Goal: Task Accomplishment & Management: Manage account settings

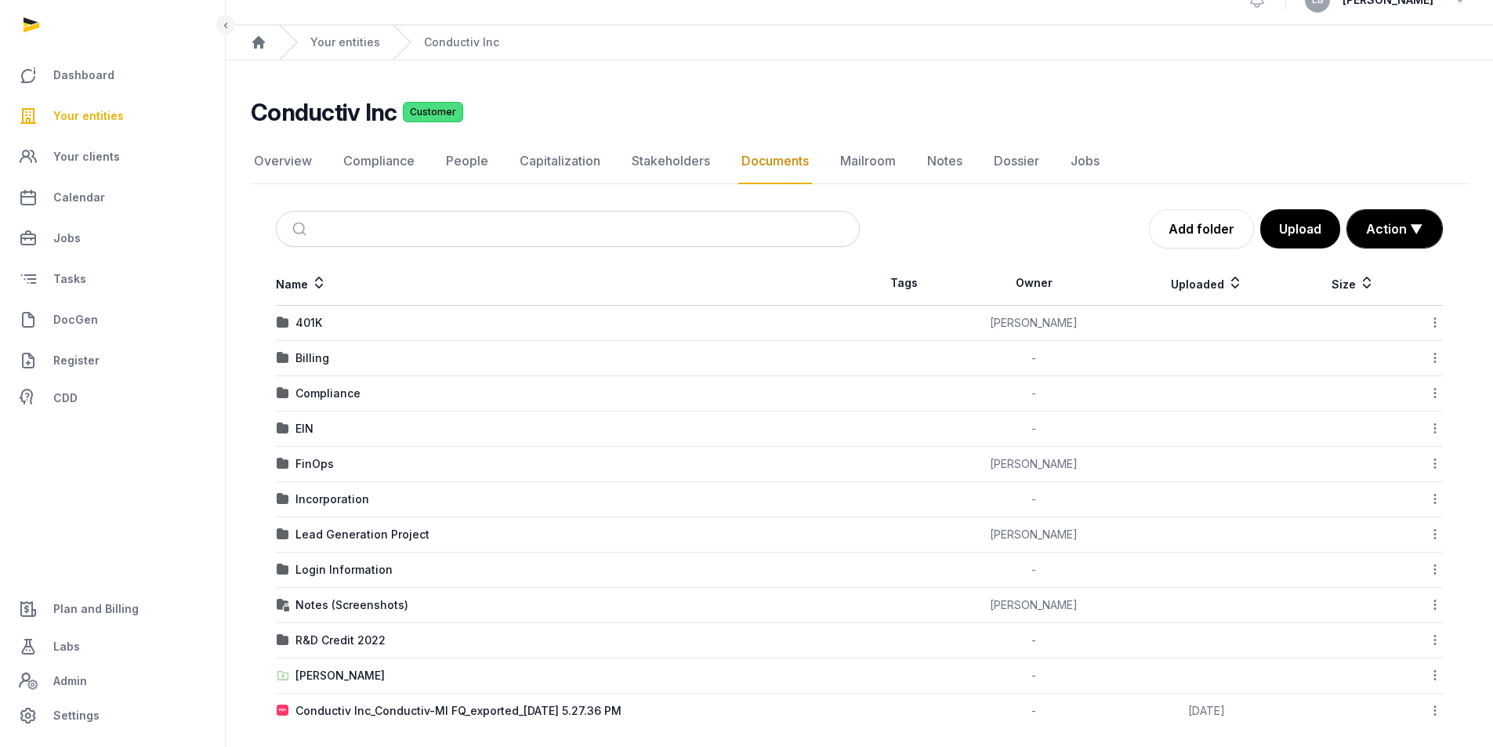
scroll to position [38, 0]
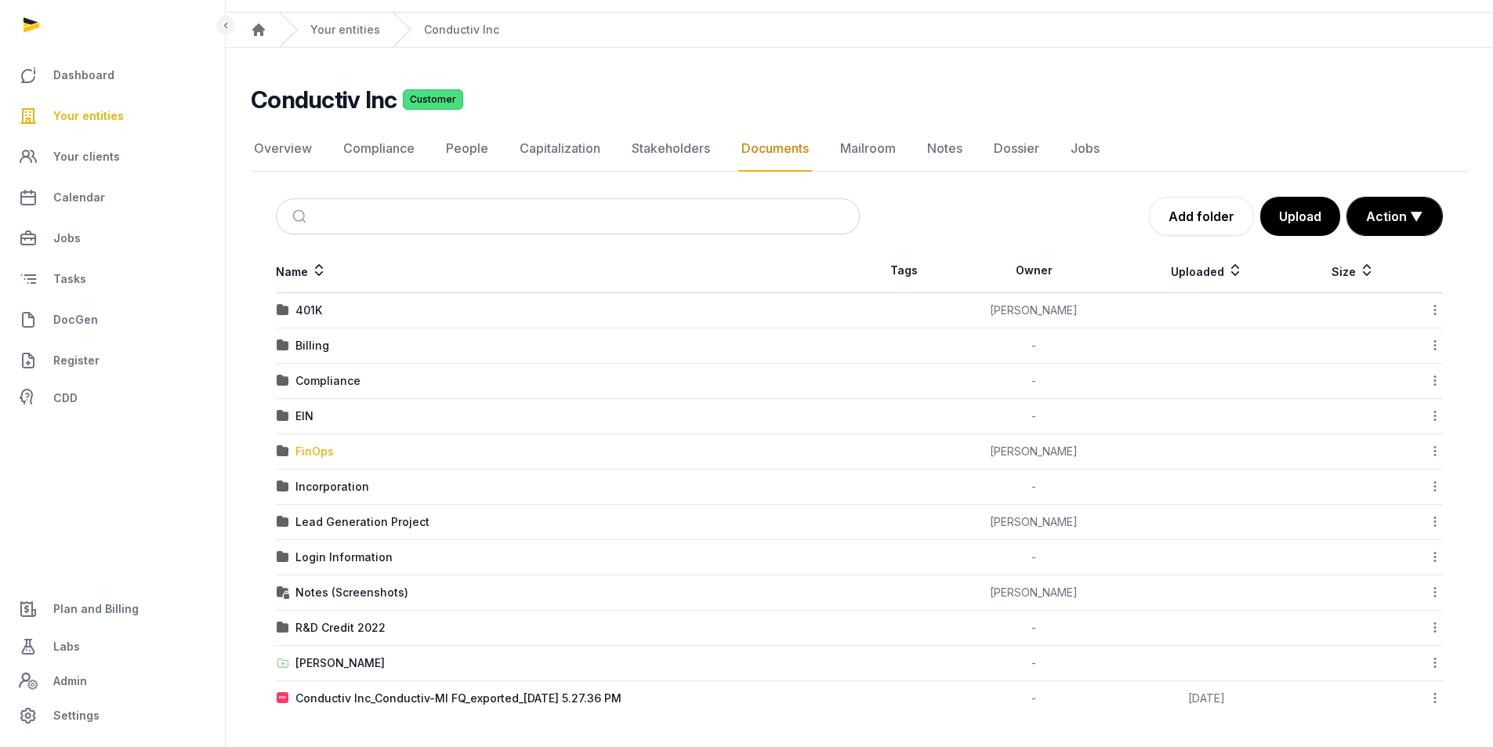
click at [302, 459] on div "FinOps" at bounding box center [315, 452] width 38 height 16
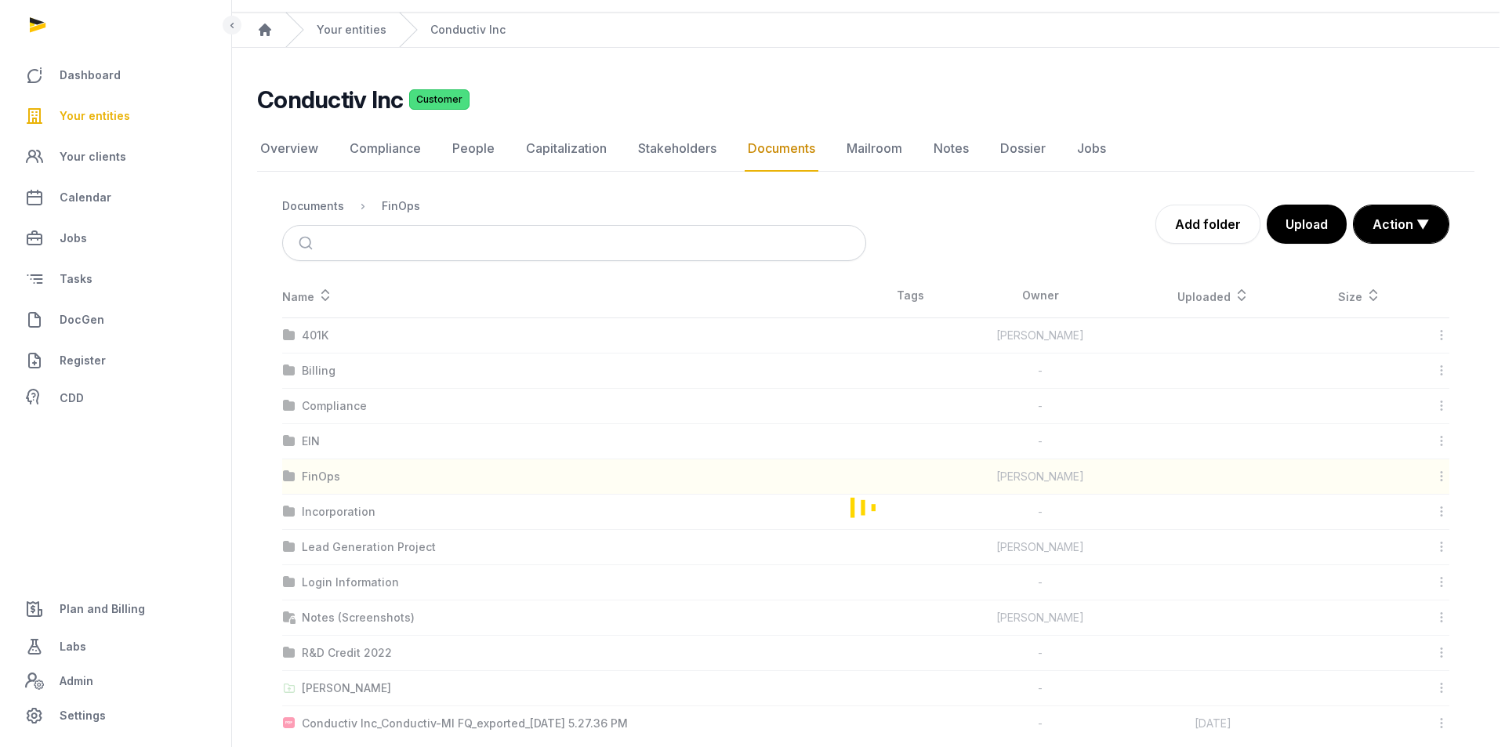
scroll to position [0, 0]
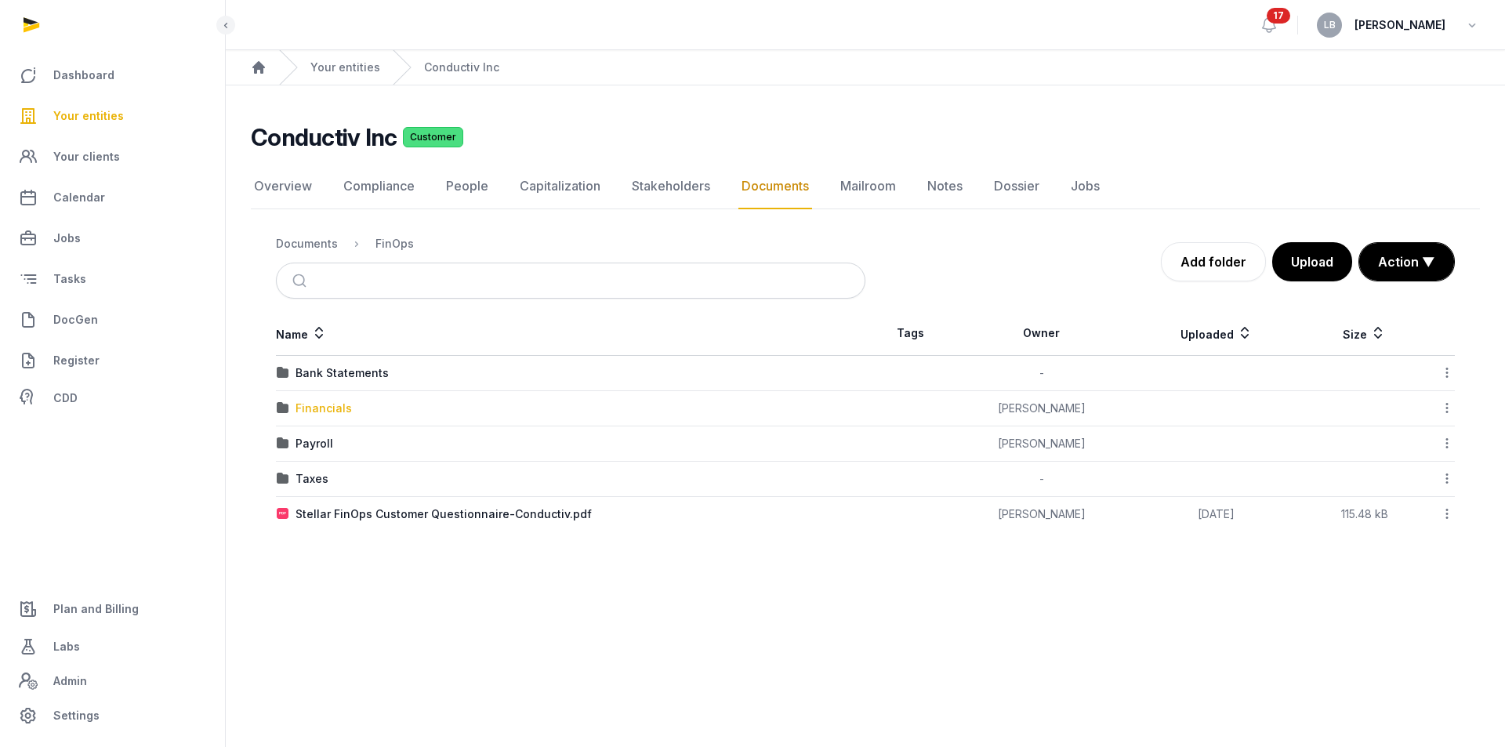
click at [337, 409] on div "Financials" at bounding box center [324, 409] width 56 height 16
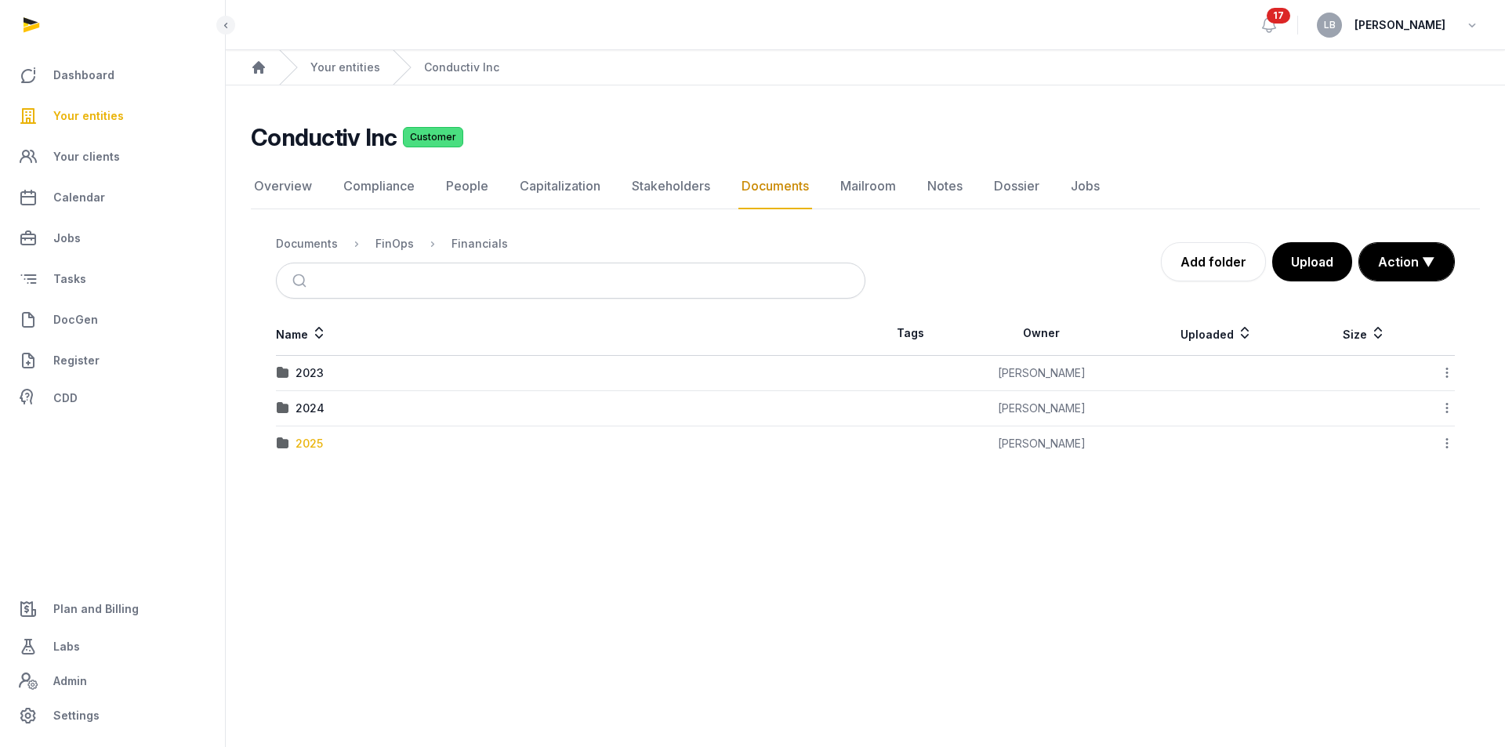
click at [305, 447] on div "2025" at bounding box center [309, 444] width 27 height 16
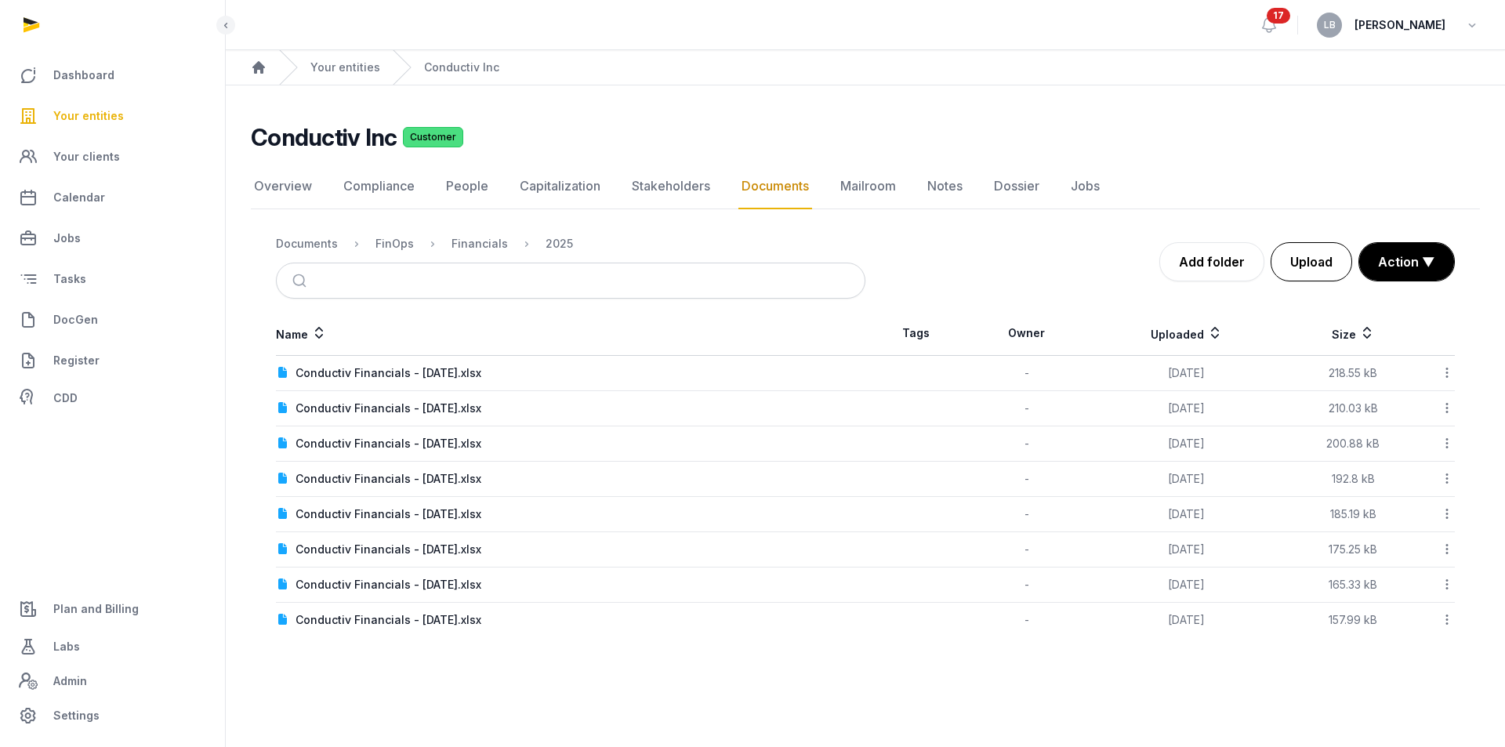
click at [1293, 265] on button "Upload" at bounding box center [1312, 261] width 82 height 39
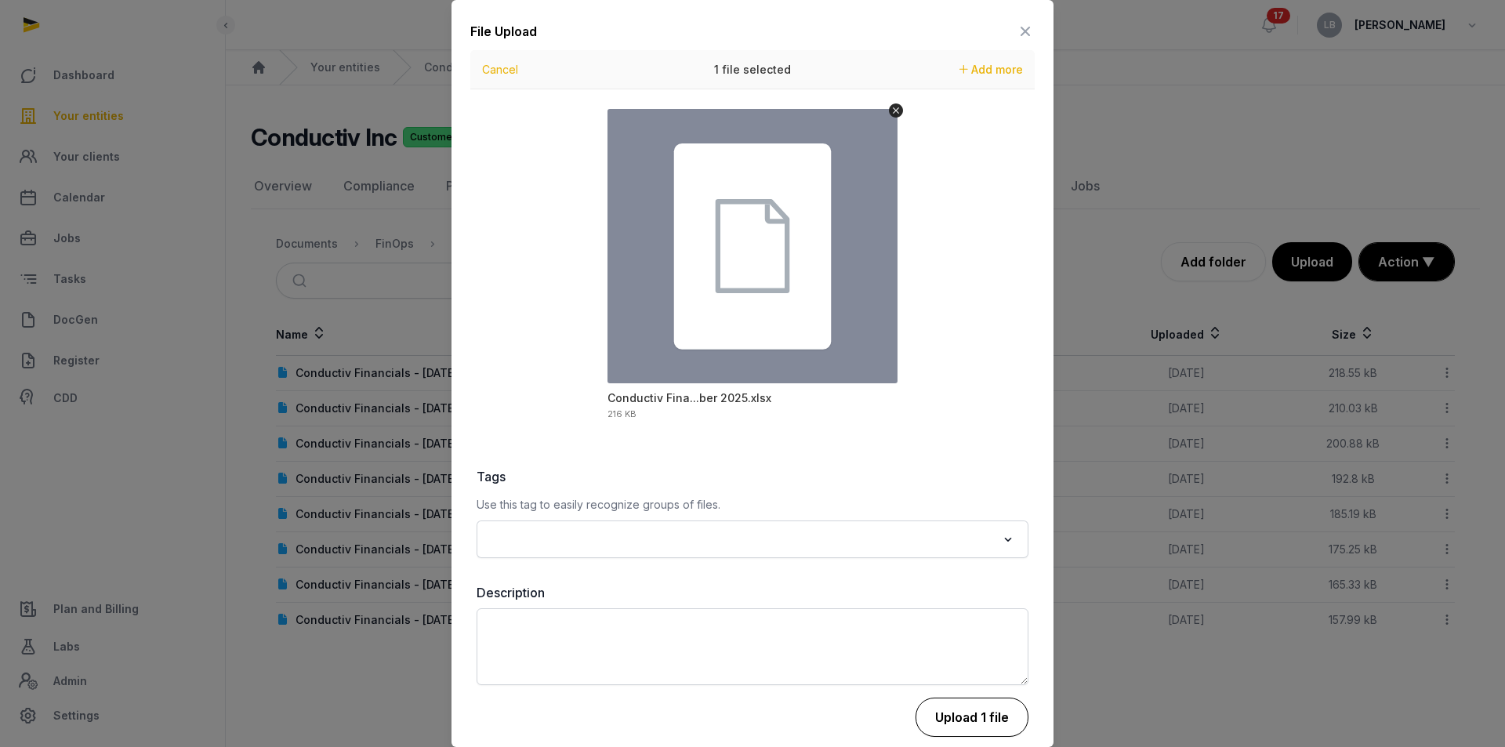
click at [925, 714] on button "Upload 1 file" at bounding box center [972, 717] width 113 height 39
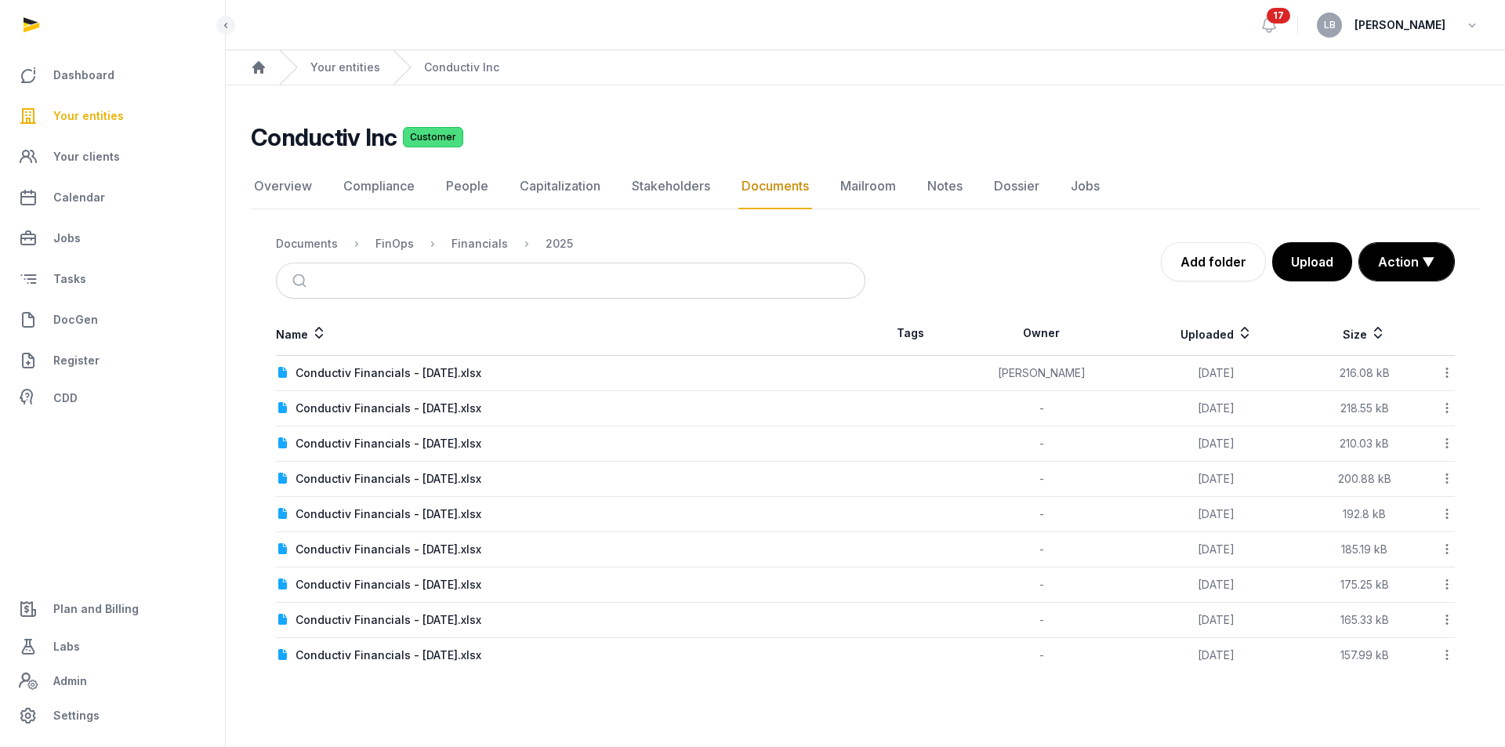
click at [1449, 370] on icon at bounding box center [1447, 373] width 14 height 16
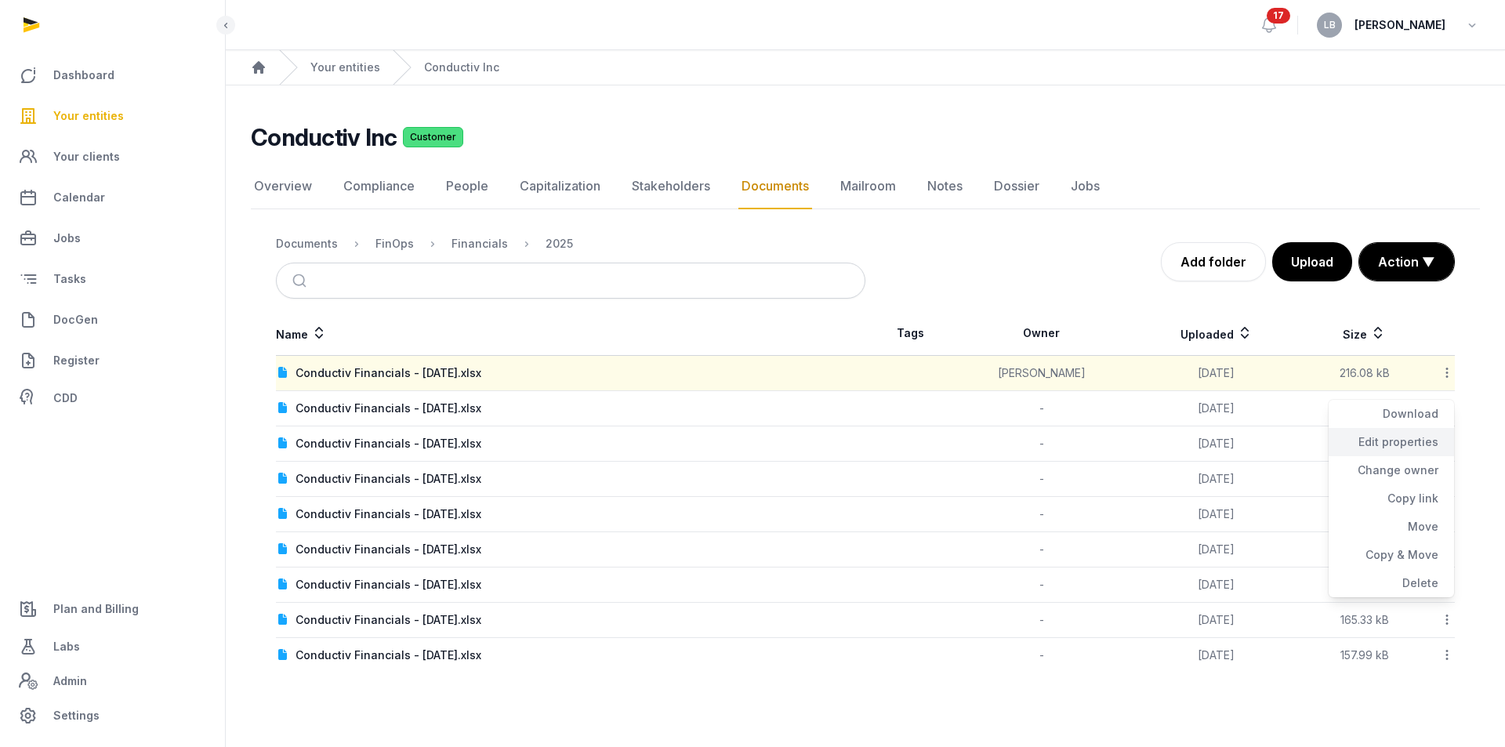
click at [1402, 446] on div "Edit properties" at bounding box center [1391, 442] width 125 height 28
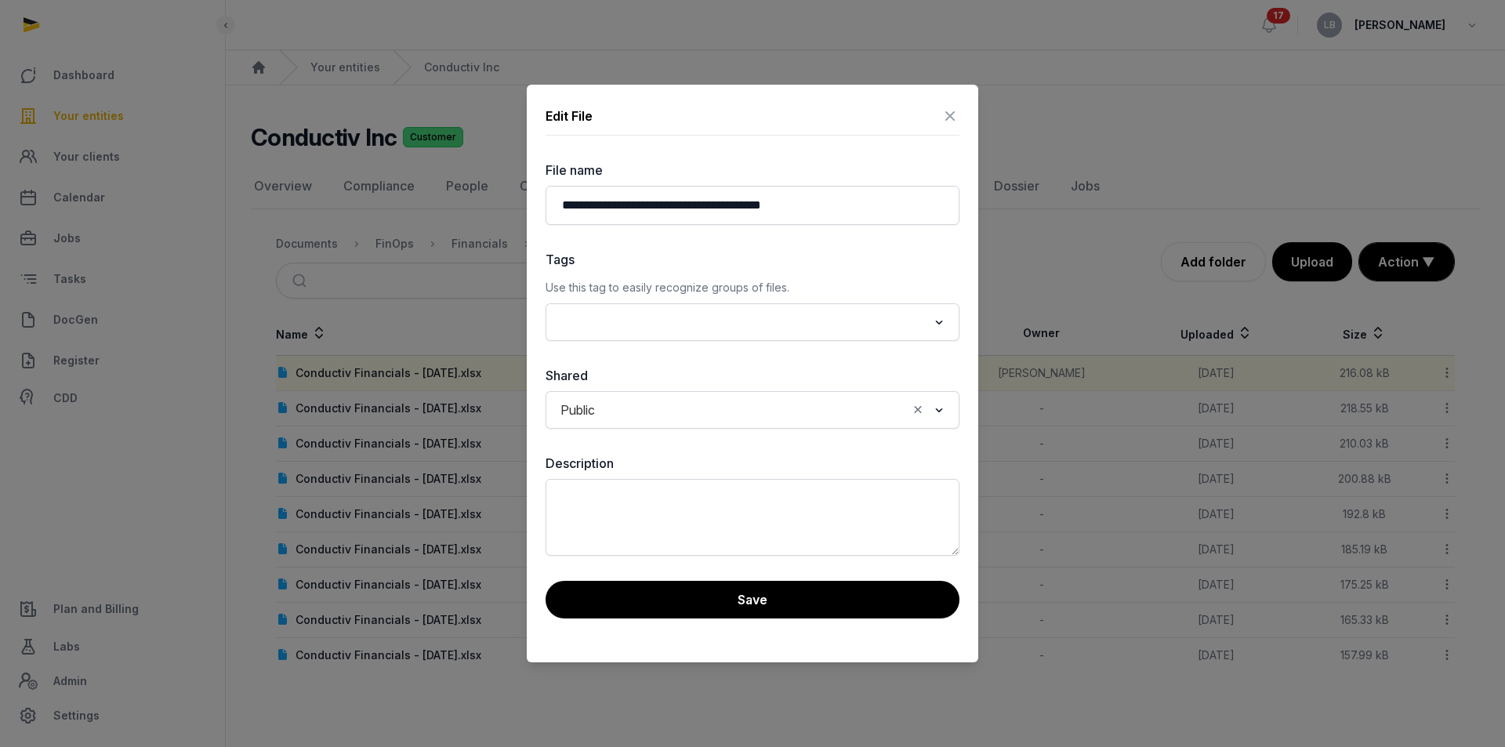
click at [952, 122] on icon at bounding box center [950, 115] width 19 height 25
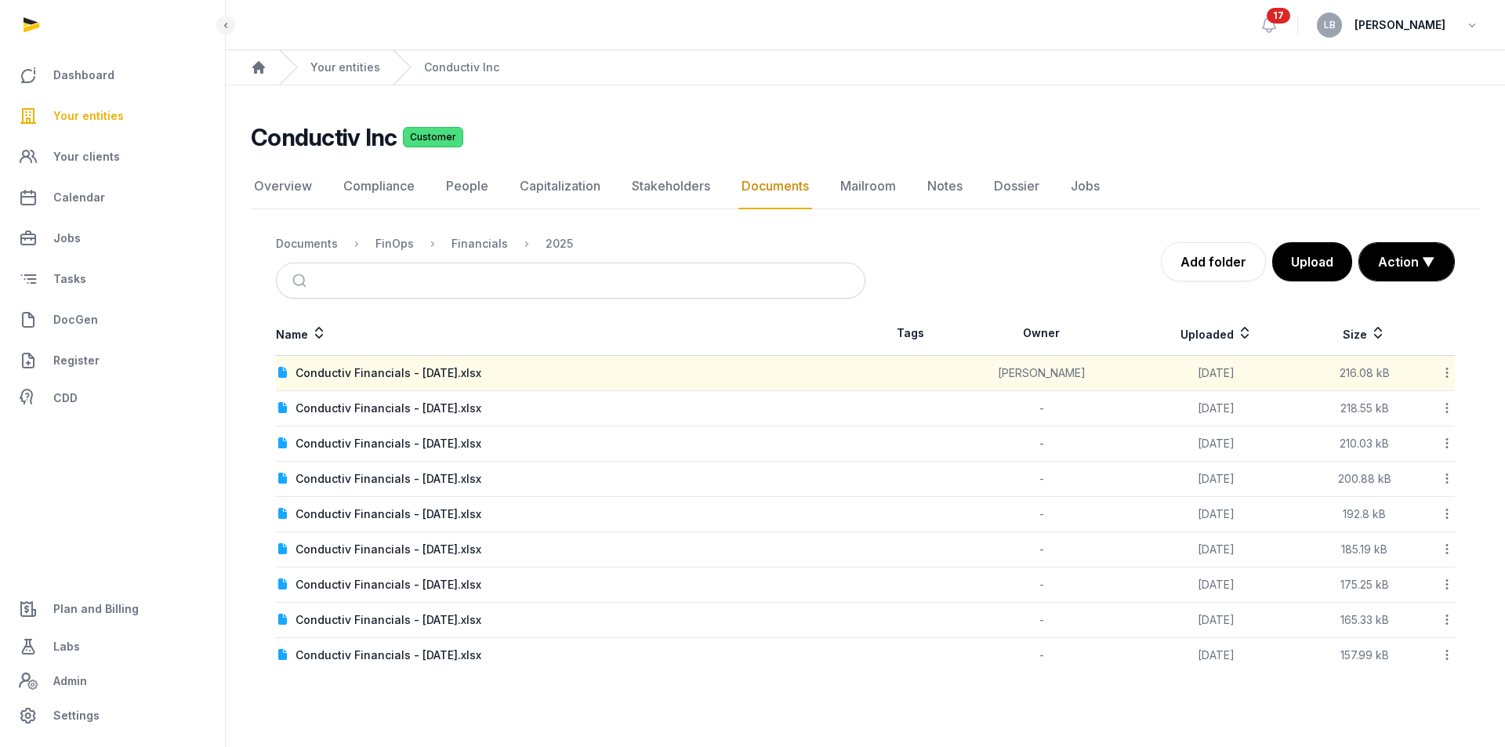
click at [1449, 372] on icon at bounding box center [1447, 373] width 14 height 16
click at [1396, 462] on div "Change owner" at bounding box center [1391, 470] width 125 height 28
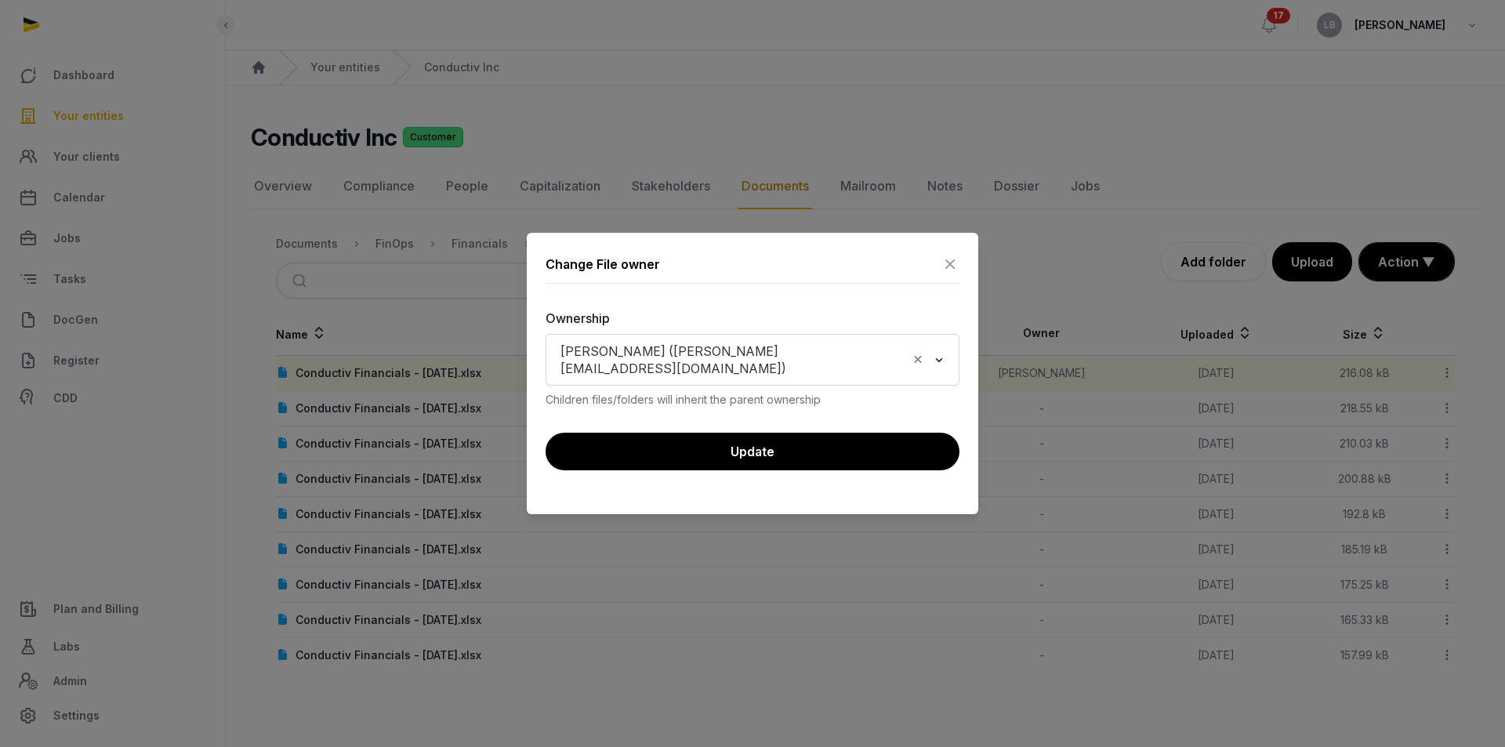
click at [917, 358] on icon "Clear Selected" at bounding box center [918, 359] width 14 height 16
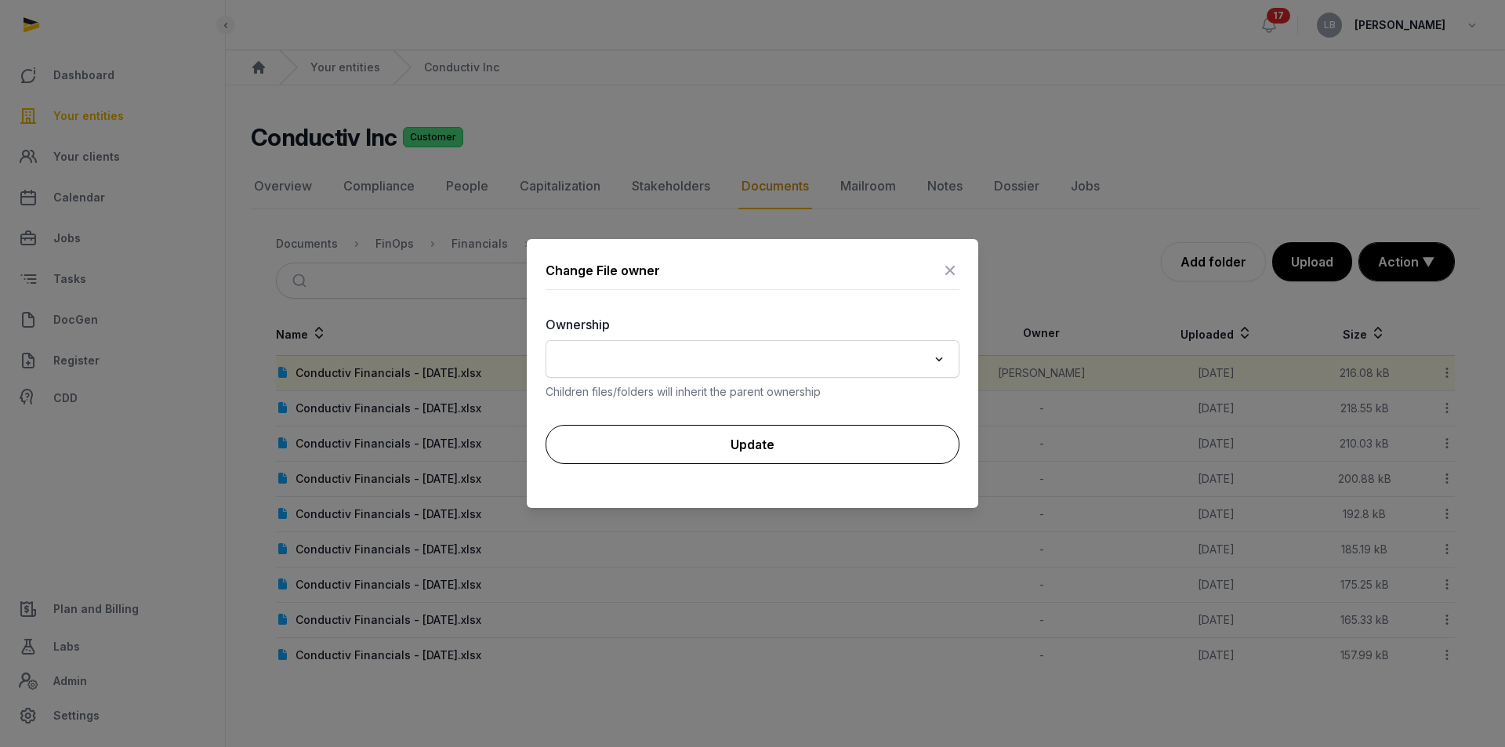
click at [871, 442] on button "Update" at bounding box center [753, 444] width 414 height 39
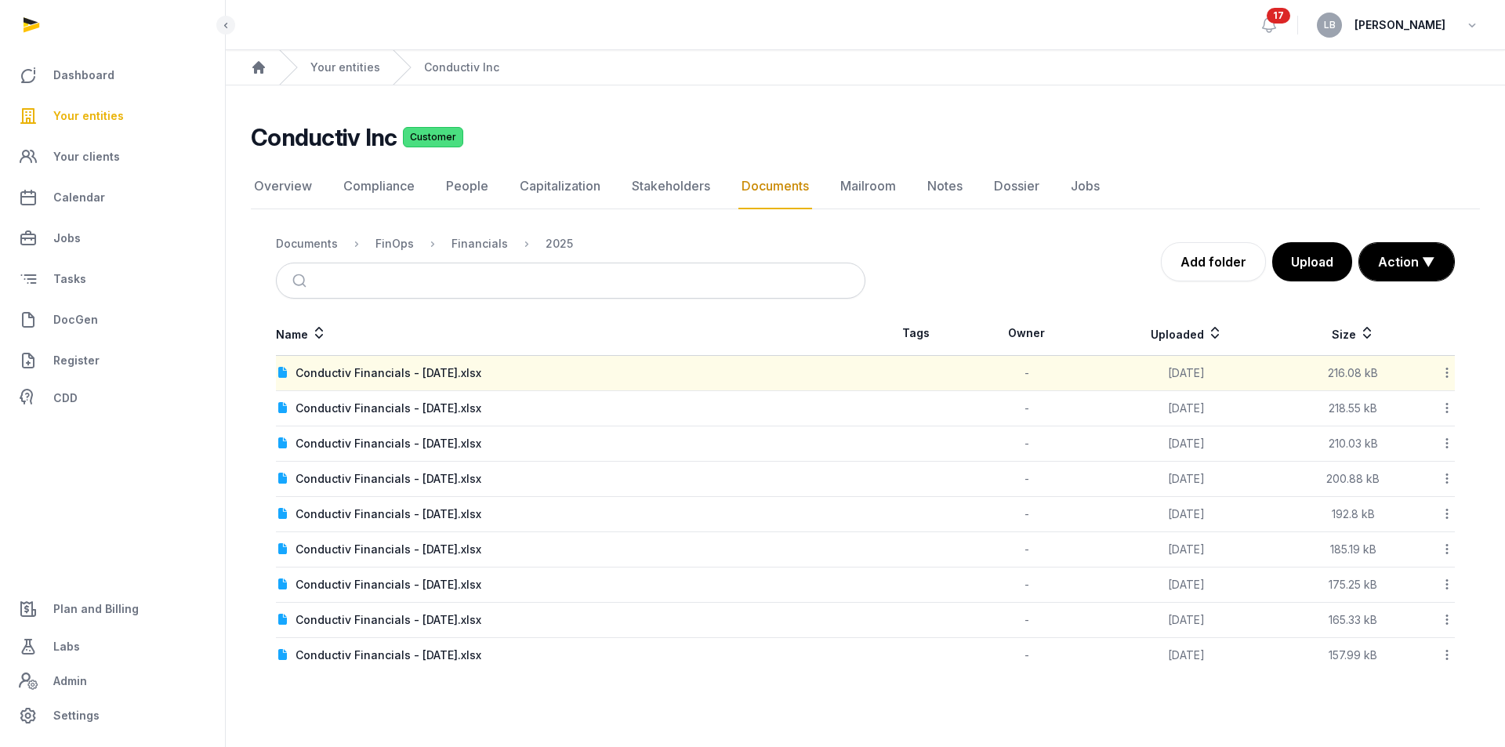
click at [1451, 373] on icon at bounding box center [1447, 373] width 14 height 16
click at [1407, 501] on div "Copy link" at bounding box center [1391, 498] width 125 height 28
click at [1297, 269] on button "Upload" at bounding box center [1312, 261] width 82 height 39
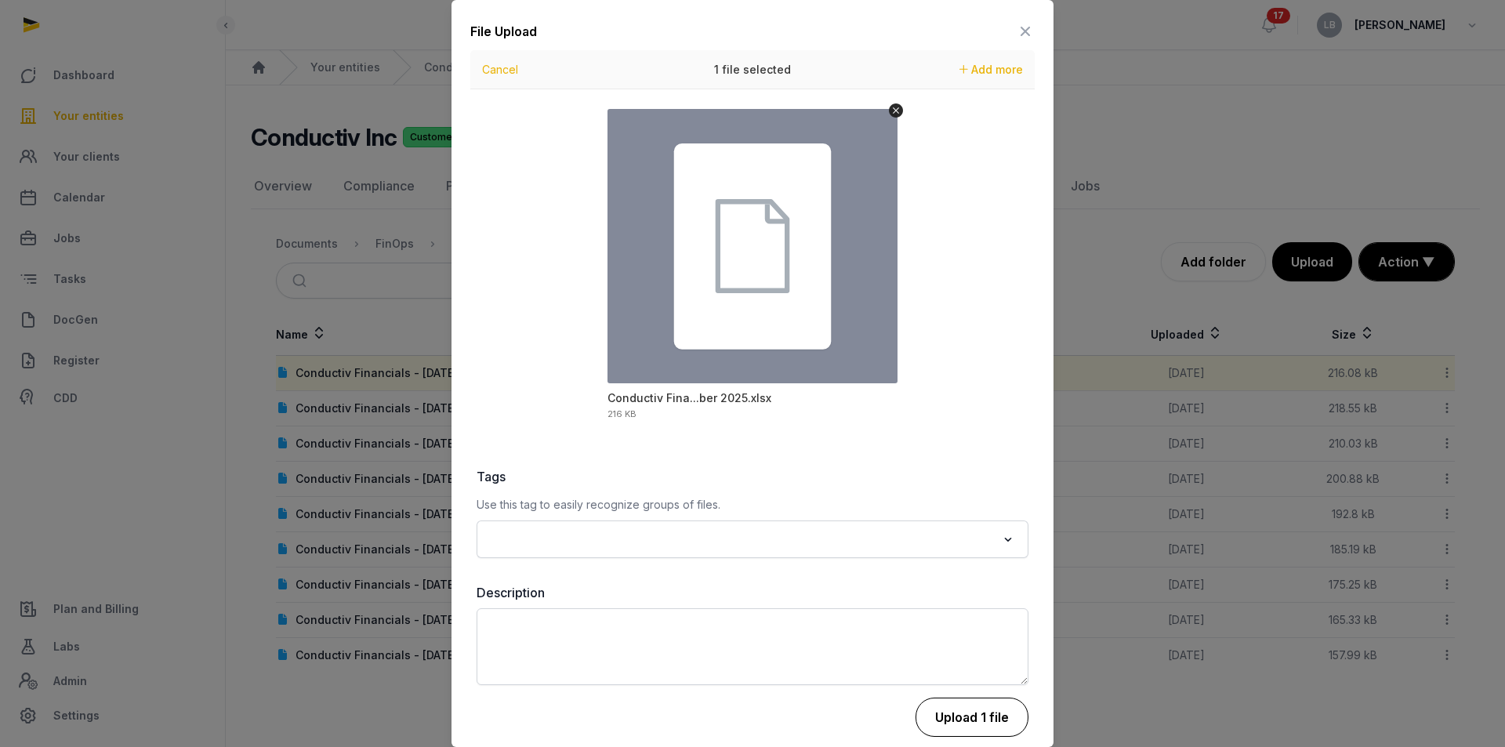
click at [928, 716] on button "Upload 1 file" at bounding box center [972, 717] width 113 height 39
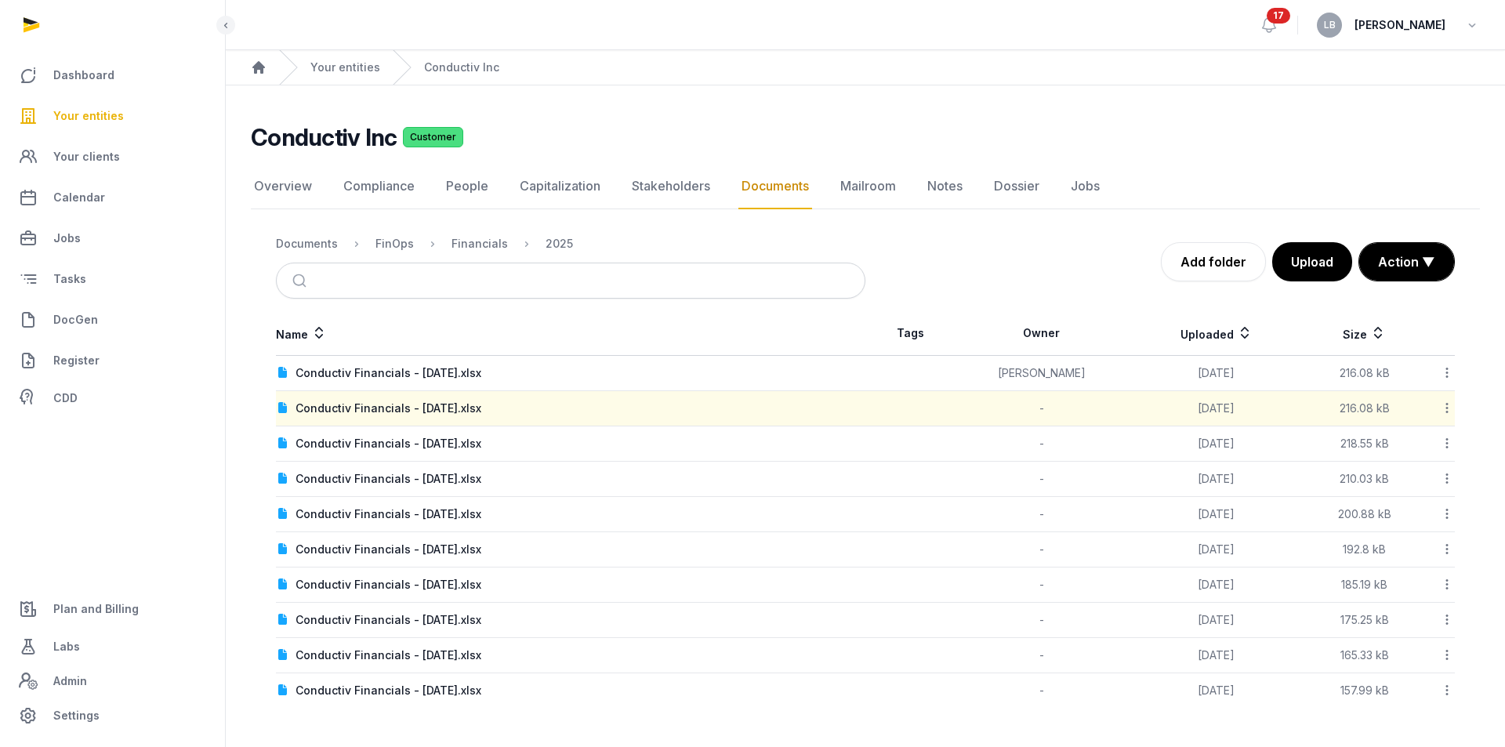
click at [1438, 414] on div at bounding box center [1439, 408] width 29 height 22
click at [1424, 625] on div "Delete" at bounding box center [1391, 618] width 125 height 28
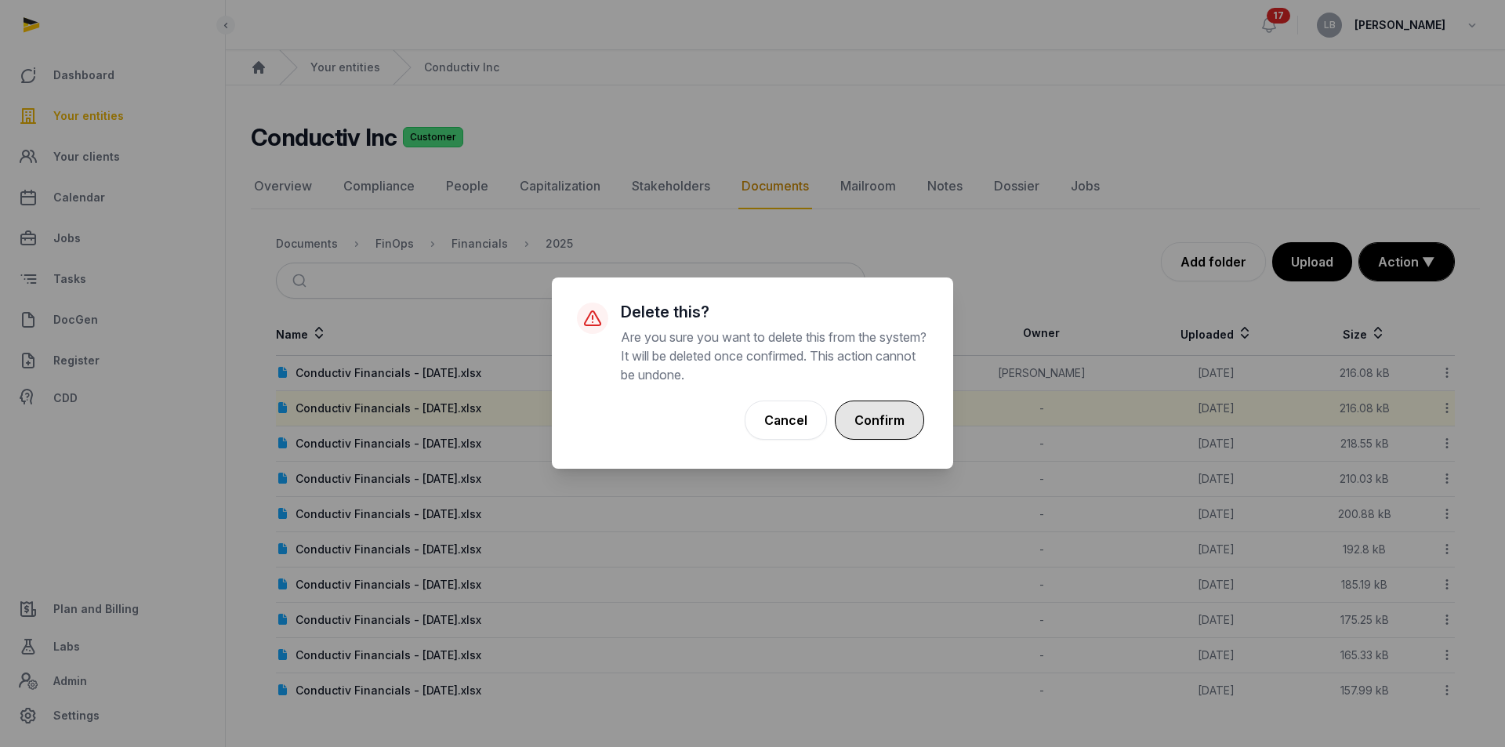
click at [883, 403] on button "Confirm" at bounding box center [879, 420] width 89 height 39
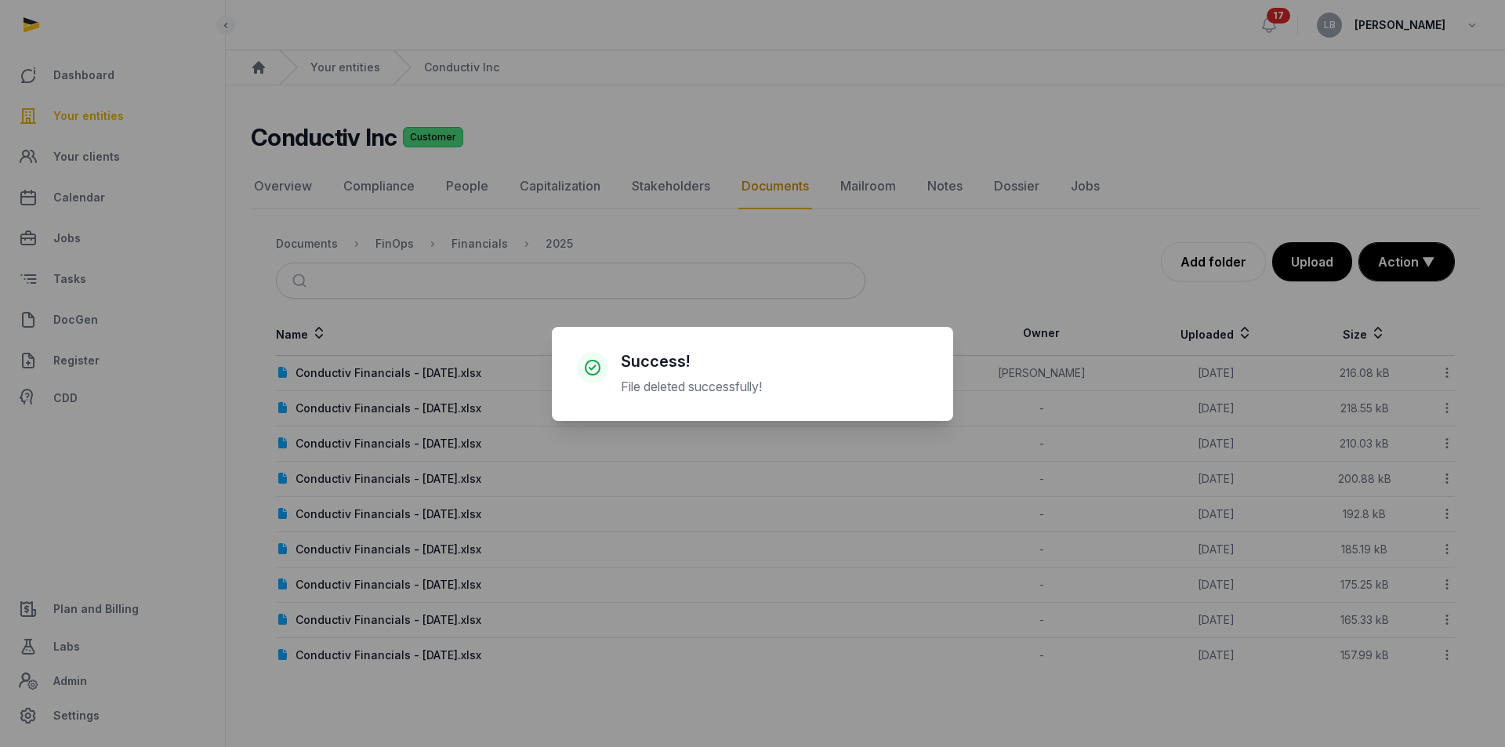
click at [1443, 368] on div "× Success! File deleted successfully! Cancel No OK" at bounding box center [752, 373] width 1505 height 747
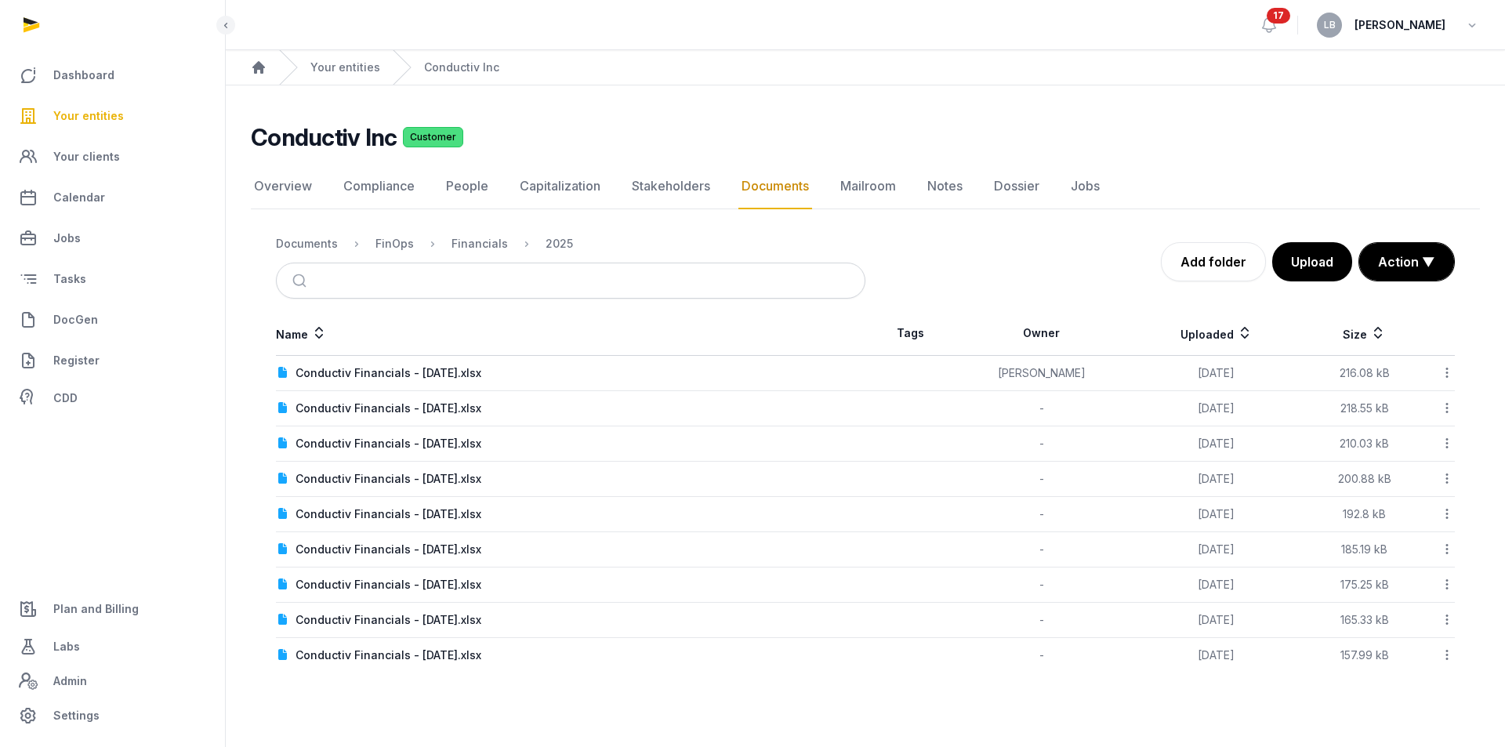
click at [1445, 368] on icon at bounding box center [1447, 373] width 14 height 16
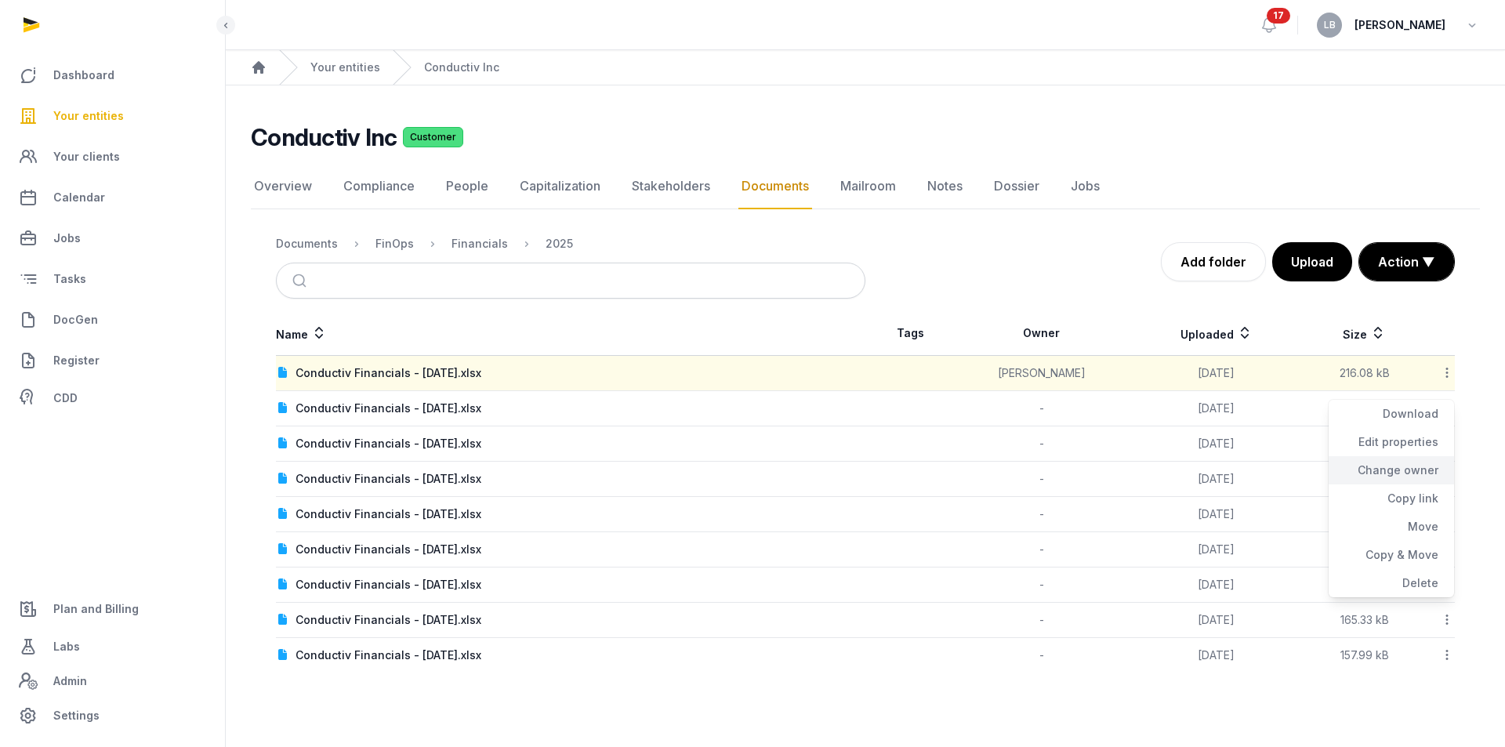
click at [1416, 473] on div "Change owner" at bounding box center [1391, 470] width 125 height 28
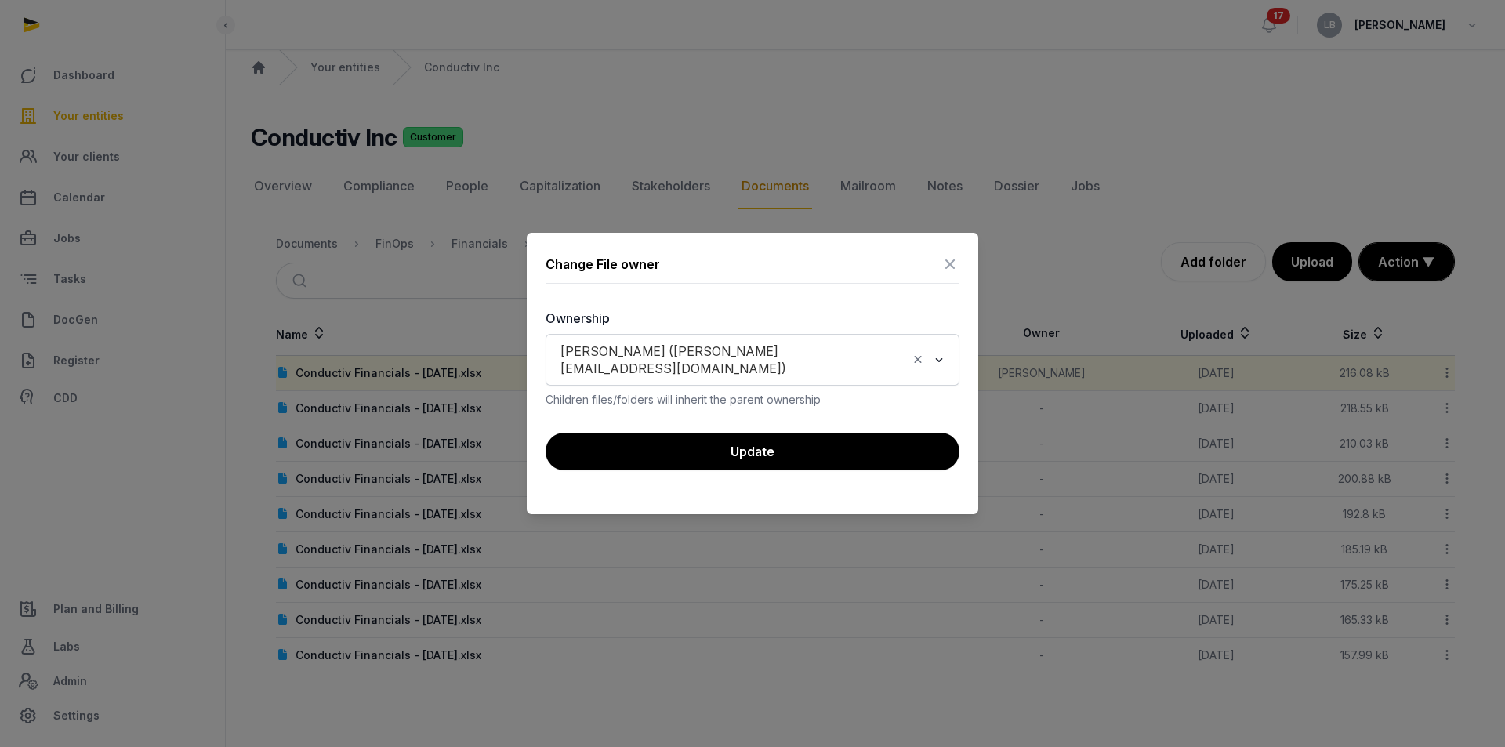
click at [923, 357] on icon "Clear Selected" at bounding box center [918, 359] width 14 height 16
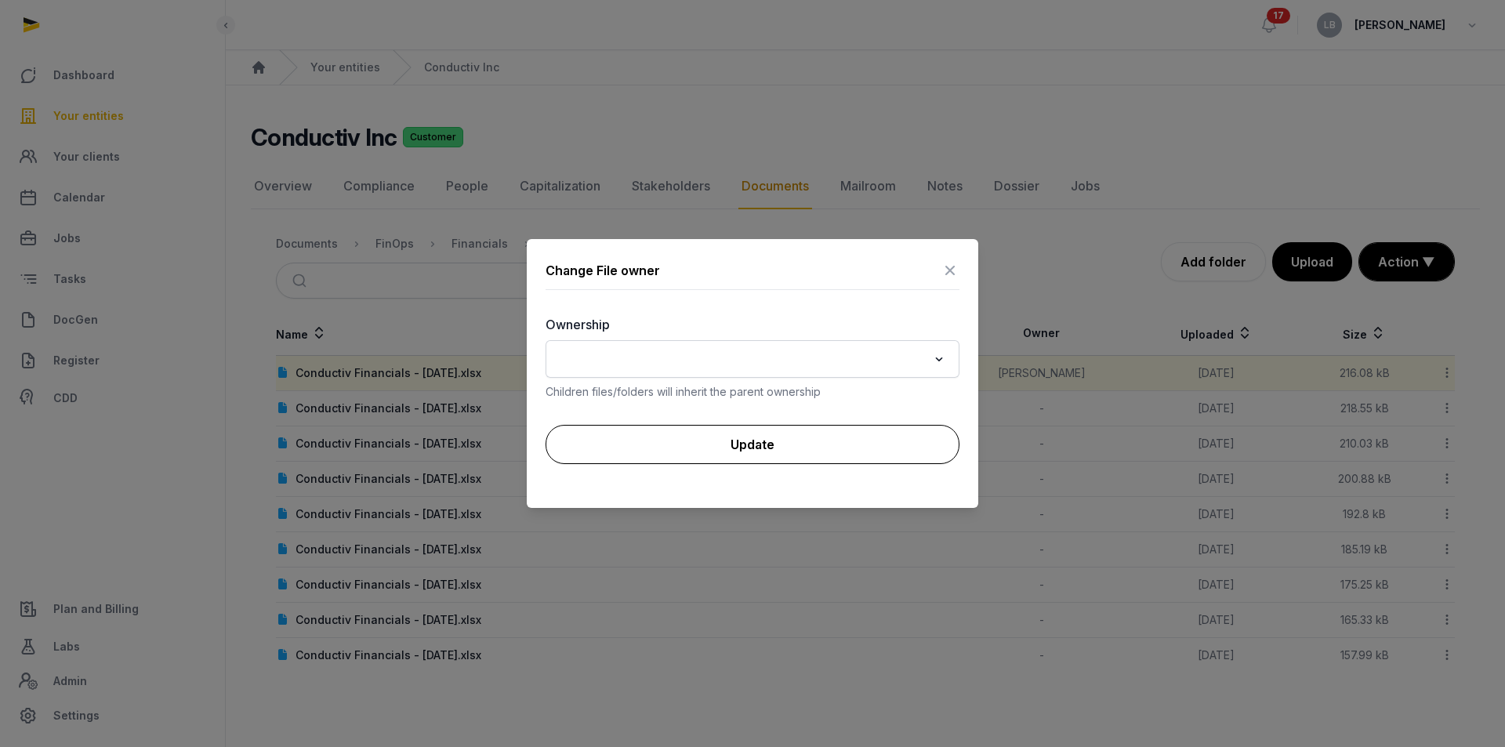
click at [886, 457] on button "Update" at bounding box center [753, 444] width 414 height 39
